Goal: Task Accomplishment & Management: Use online tool/utility

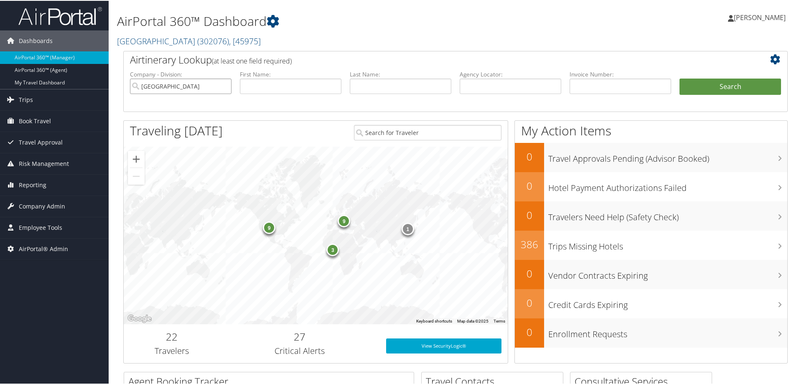
click at [224, 86] on input "[GEOGRAPHIC_DATA]" at bounding box center [181, 85] width 102 height 15
click at [267, 86] on input "text" at bounding box center [291, 85] width 102 height 15
type input "d8z91f"
click at [679, 78] on button "Search" at bounding box center [730, 86] width 102 height 17
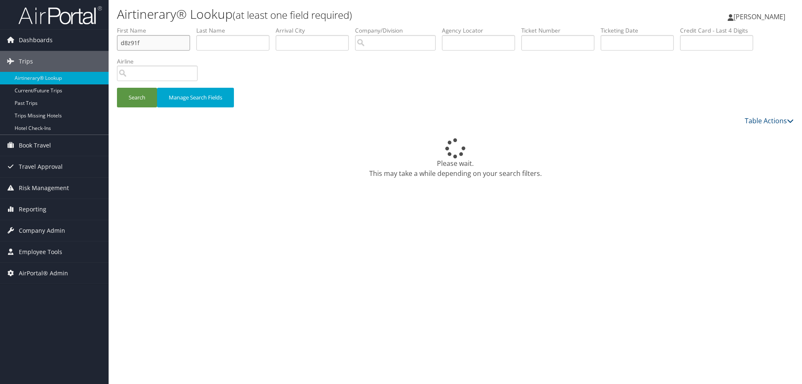
click at [147, 43] on input "d8z91f" at bounding box center [153, 42] width 73 height 15
click at [473, 44] on input "text" at bounding box center [478, 42] width 73 height 15
type input "D8Z91F"
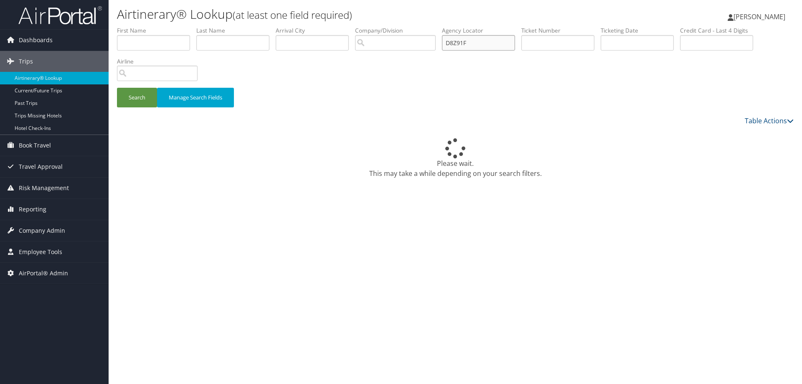
click at [117, 88] on button "Search" at bounding box center [137, 98] width 40 height 20
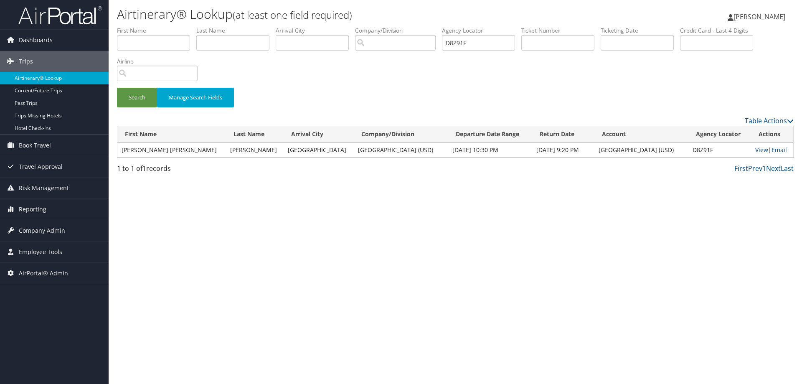
click at [775, 150] on link "Email" at bounding box center [779, 150] width 15 height 8
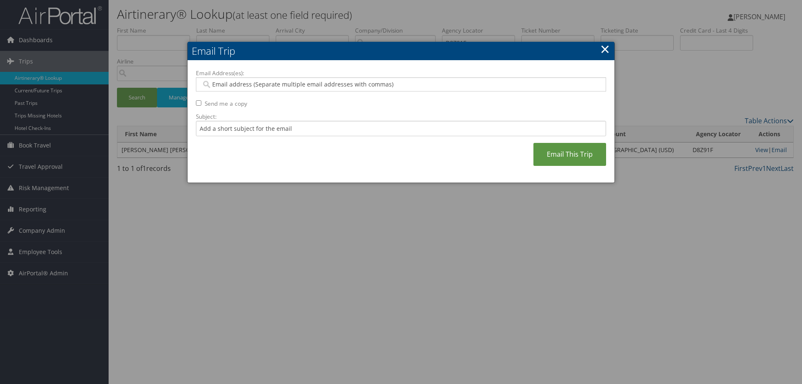
drag, startPoint x: 398, startPoint y: 54, endPoint x: 392, endPoint y: 61, distance: 9.2
click at [398, 54] on h2 "Email Trip" at bounding box center [401, 51] width 427 height 18
click at [282, 88] on input "Email Address(es):" at bounding box center [400, 84] width 399 height 8
paste input "carlrebman@gmail.com"
type input "carlrebman@gmail.com"
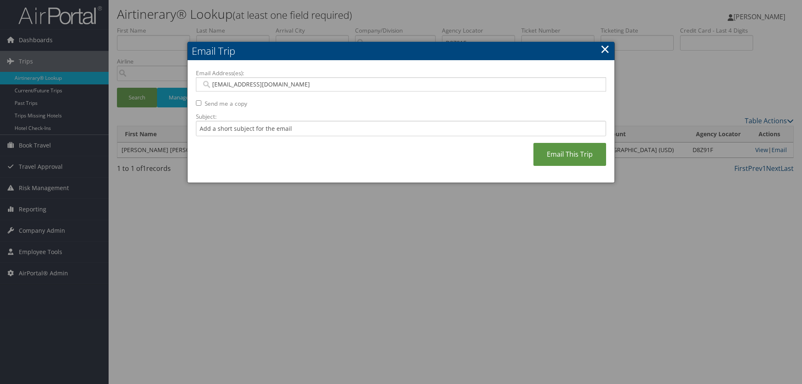
type input "carlrebman@gmail.com"
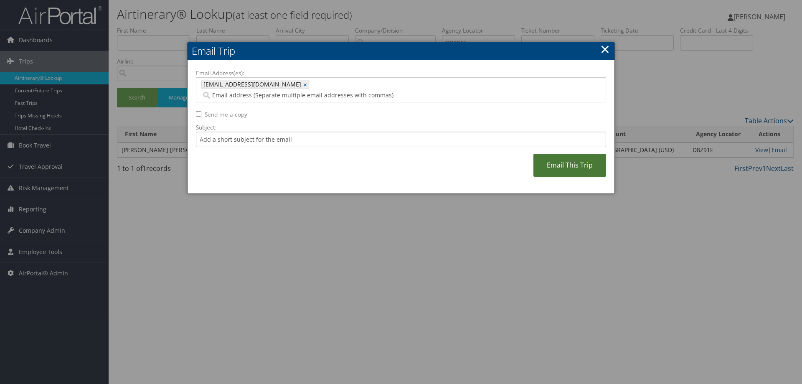
click at [562, 154] on link "Email This Trip" at bounding box center [570, 165] width 73 height 23
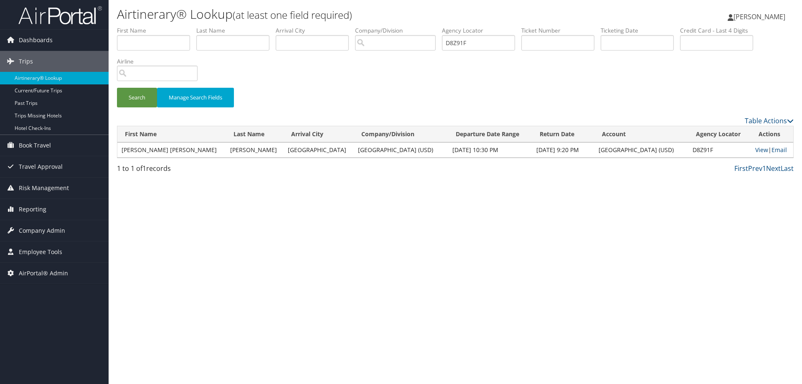
drag, startPoint x: 452, startPoint y: 265, endPoint x: 457, endPoint y: 265, distance: 5.0
click at [451, 265] on div "Airtinerary® Lookup (at least one field required) Hailie Beckman Hailie Beckman…" at bounding box center [456, 192] width 694 height 384
